Goal: Transaction & Acquisition: Purchase product/service

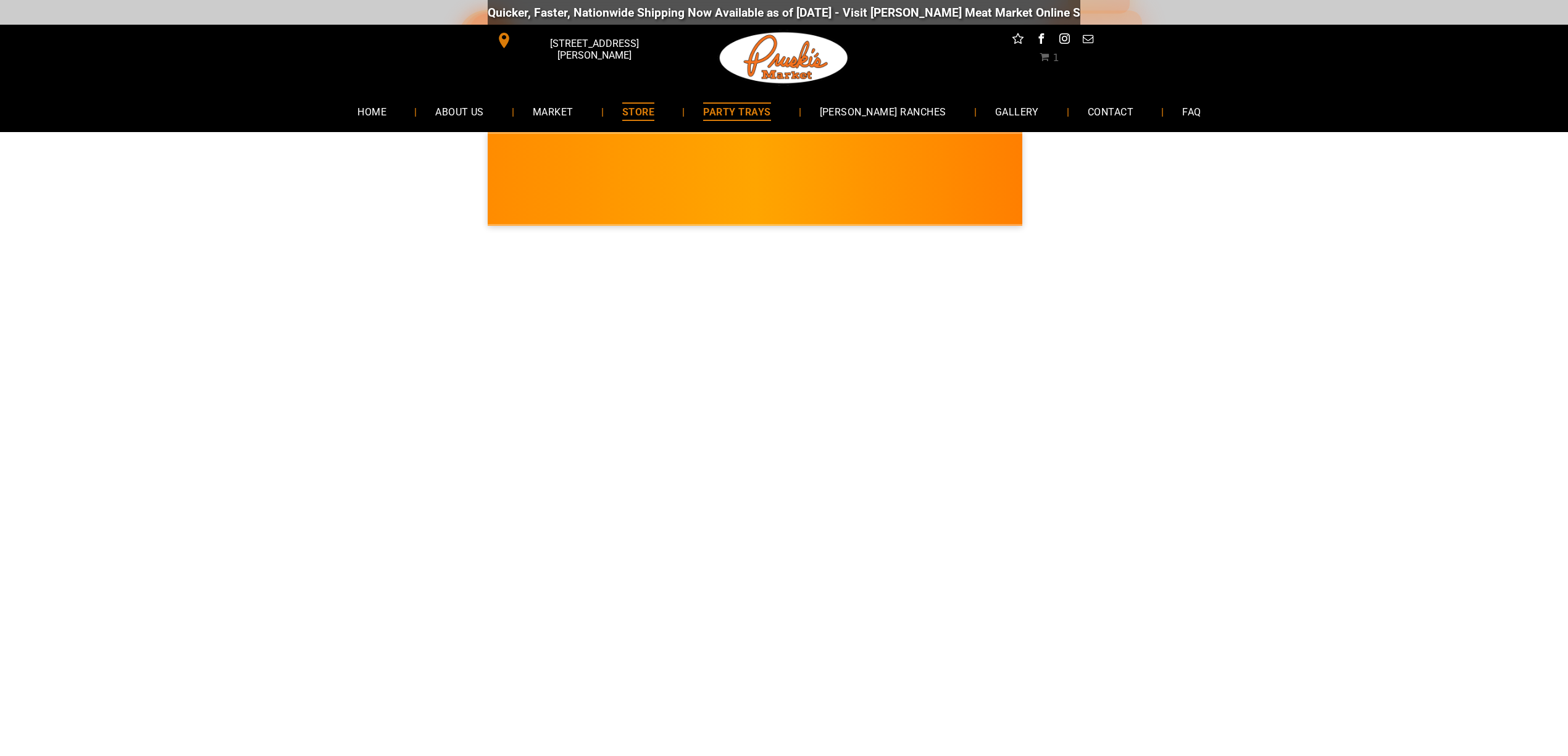
click at [752, 103] on span "PARTY TRAYS" at bounding box center [737, 112] width 67 height 18
